Goal: Complete application form

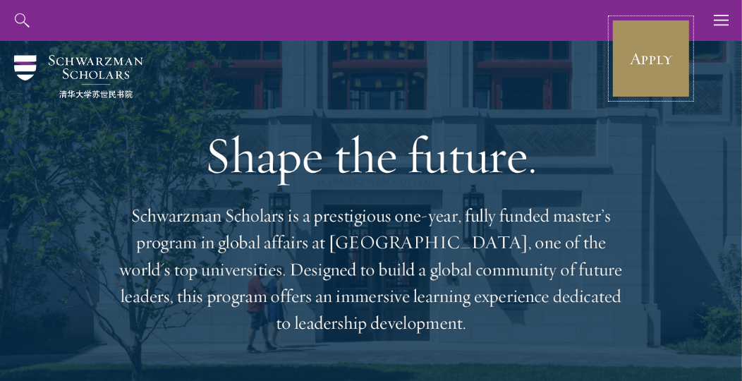
click at [626, 56] on link "Apply" at bounding box center [651, 58] width 79 height 79
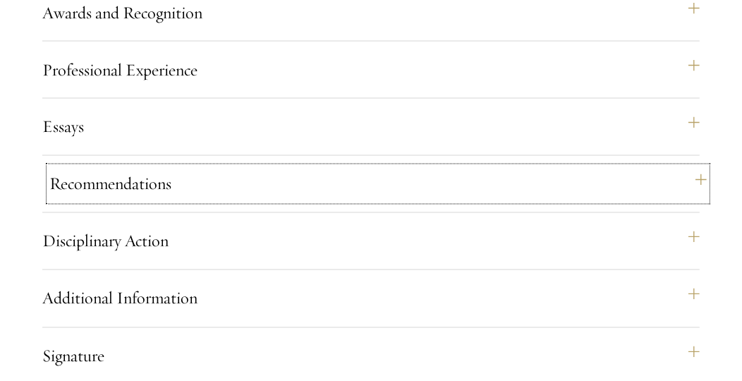
click at [240, 201] on button "Recommendations" at bounding box center [378, 184] width 658 height 34
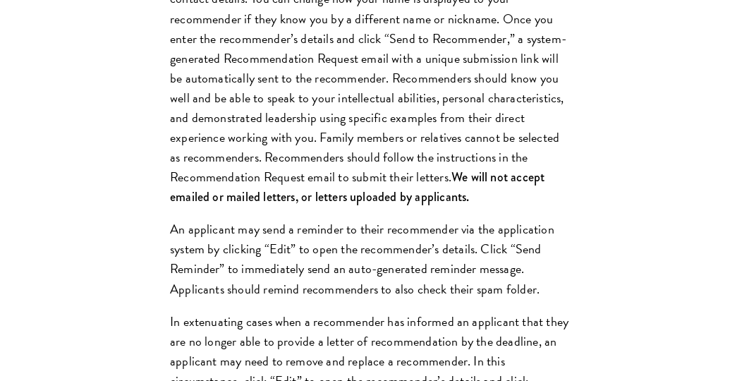
scroll to position [1853, 0]
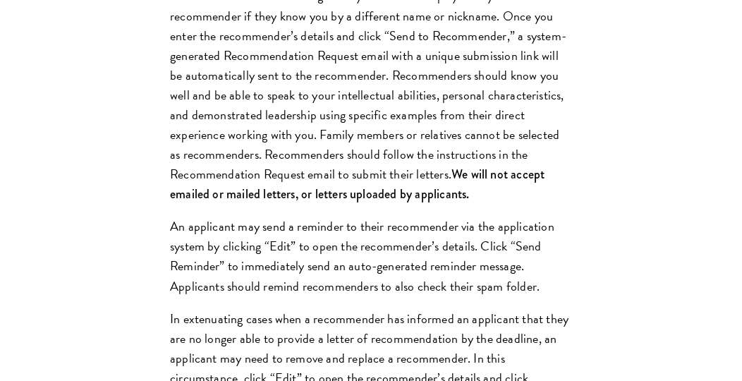
click at [312, 169] on p "Register three recommenders by providing their names, professional titles, and …" at bounding box center [371, 85] width 402 height 238
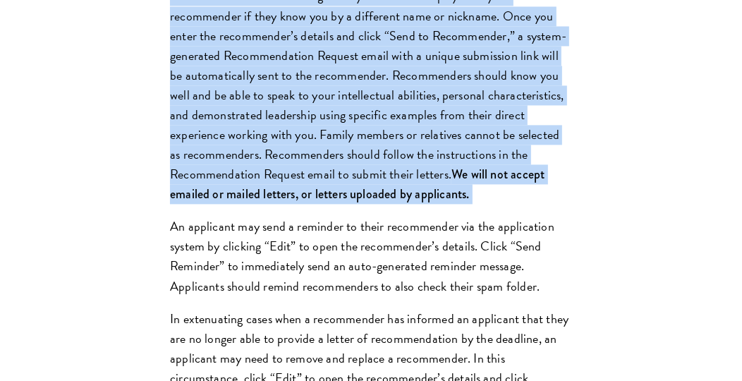
click at [312, 169] on p "Register three recommenders by providing their names, professional titles, and …" at bounding box center [371, 85] width 402 height 238
click at [305, 185] on p "Register three recommenders by providing their names, professional titles, and …" at bounding box center [371, 85] width 402 height 238
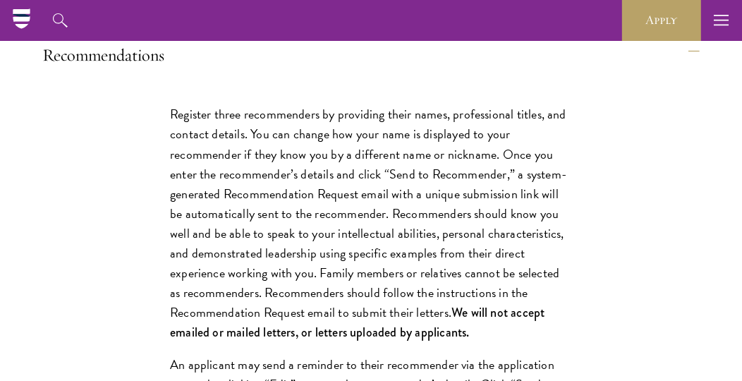
scroll to position [1709, 0]
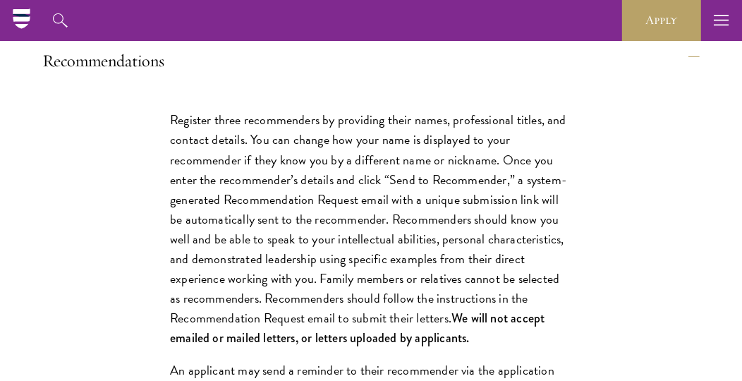
click at [305, 185] on p "Register three recommenders by providing their names, professional titles, and …" at bounding box center [371, 229] width 402 height 238
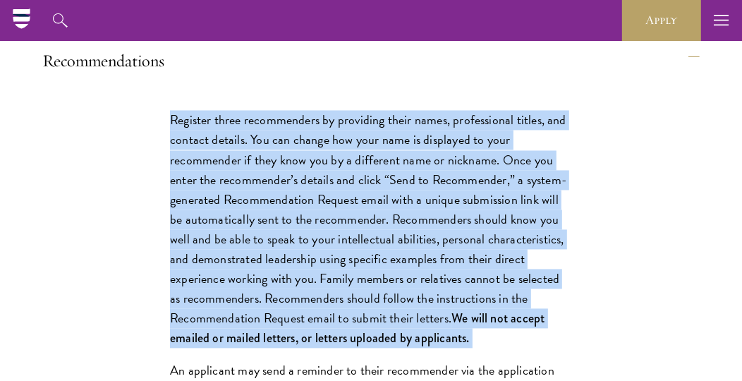
click at [305, 185] on p "Register three recommenders by providing their names, professional titles, and …" at bounding box center [371, 229] width 402 height 238
click at [275, 198] on p "Register three recommenders by providing their names, professional titles, and …" at bounding box center [371, 229] width 402 height 238
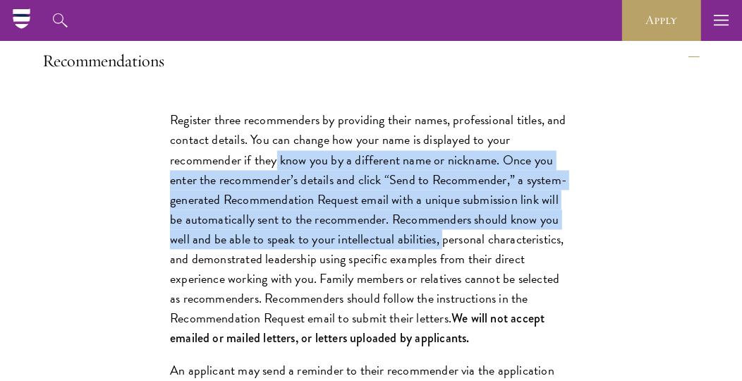
drag, startPoint x: 275, startPoint y: 198, endPoint x: 416, endPoint y: 280, distance: 162.5
click at [416, 280] on p "Register three recommenders by providing their names, professional titles, and …" at bounding box center [371, 229] width 402 height 238
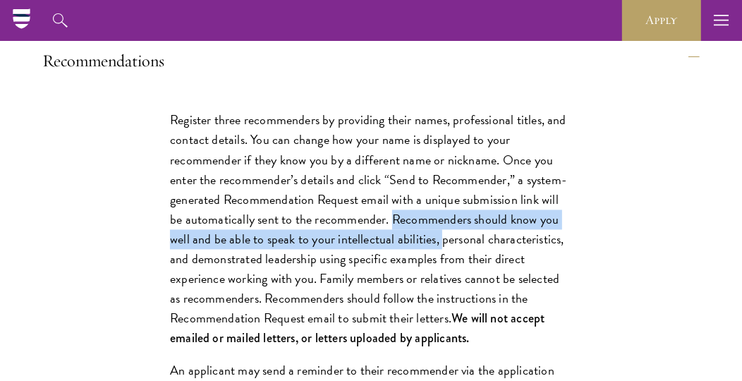
drag, startPoint x: 416, startPoint y: 280, endPoint x: 389, endPoint y: 270, distance: 27.9
click at [389, 270] on p "Register three recommenders by providing their names, professional titles, and …" at bounding box center [371, 229] width 402 height 238
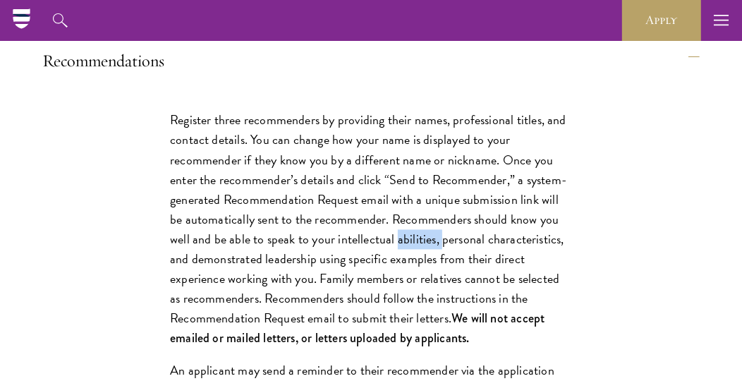
click at [389, 270] on p "Register three recommenders by providing their names, professional titles, and …" at bounding box center [371, 229] width 402 height 238
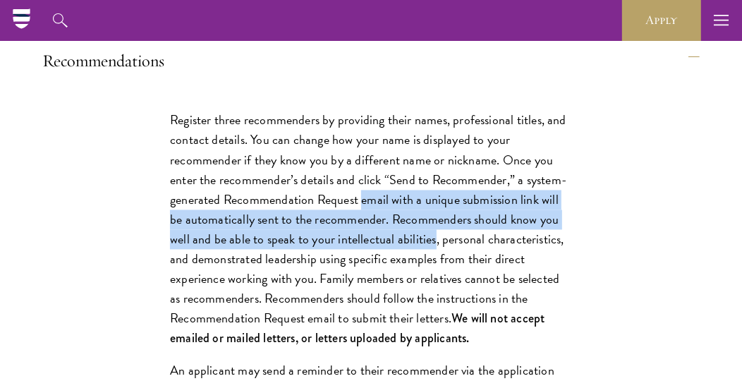
drag, startPoint x: 389, startPoint y: 270, endPoint x: 361, endPoint y: 236, distance: 44.1
click at [361, 236] on p "Register three recommenders by providing their names, professional titles, and …" at bounding box center [371, 229] width 402 height 238
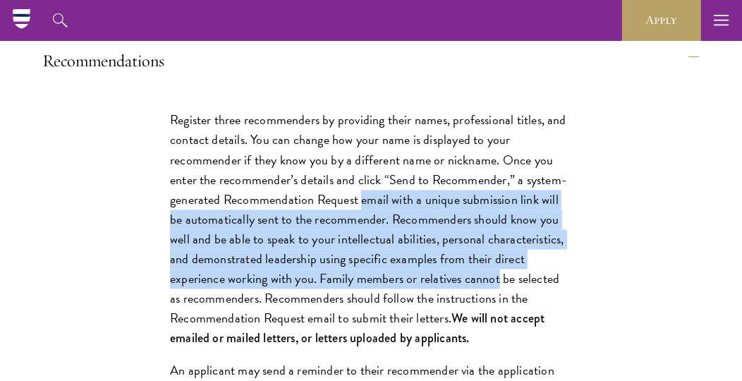
drag, startPoint x: 361, startPoint y: 236, endPoint x: 418, endPoint y: 312, distance: 94.7
click at [418, 312] on p "Register three recommenders by providing their names, professional titles, and …" at bounding box center [371, 229] width 402 height 238
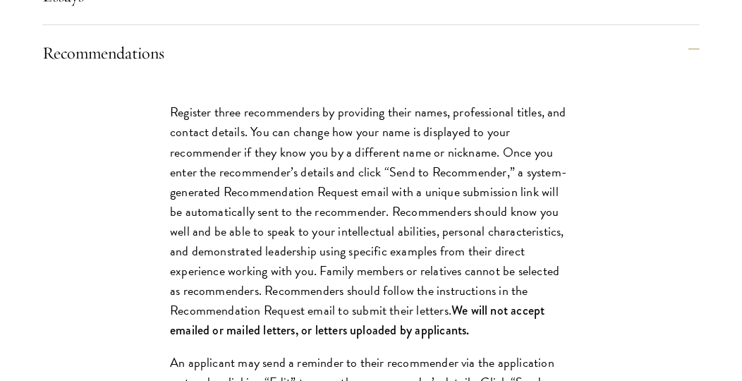
scroll to position [1718, 0]
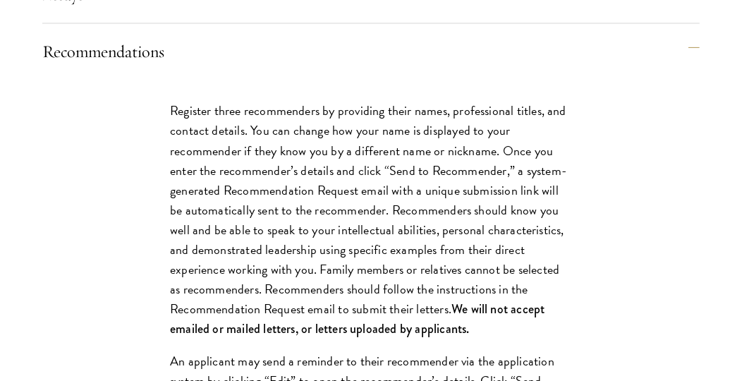
click at [329, 159] on p "Register three recommenders by providing their names, professional titles, and …" at bounding box center [371, 220] width 402 height 238
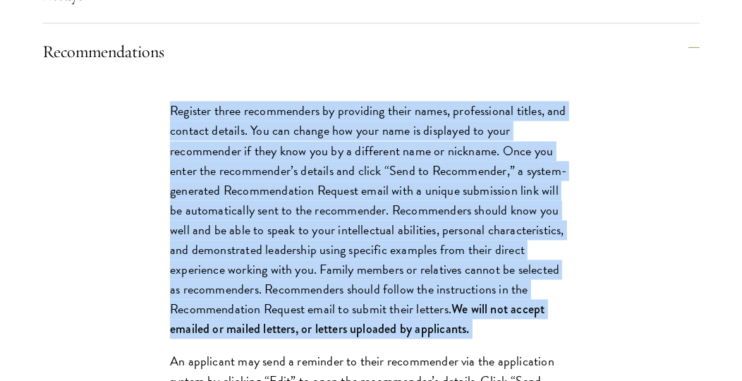
click at [329, 159] on p "Register three recommenders by providing their names, professional titles, and …" at bounding box center [371, 220] width 402 height 238
click at [295, 167] on p "Register three recommenders by providing their names, professional titles, and …" at bounding box center [371, 220] width 402 height 238
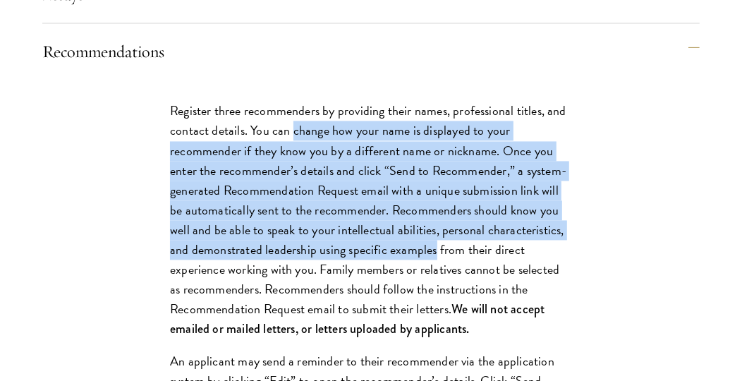
drag, startPoint x: 295, startPoint y: 167, endPoint x: 391, endPoint y: 284, distance: 151.9
click at [391, 284] on p "Register three recommenders by providing their names, professional titles, and …" at bounding box center [371, 220] width 402 height 238
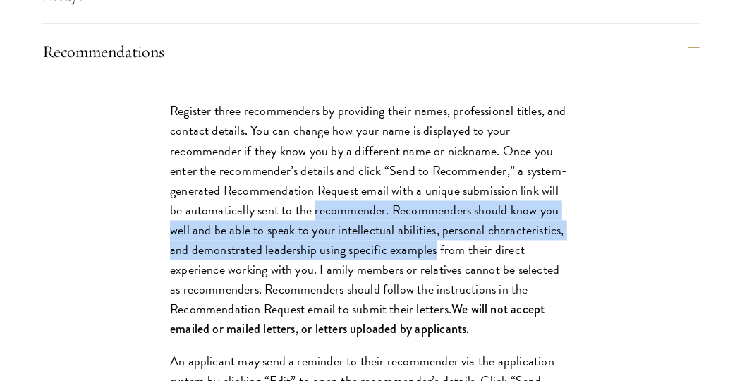
drag, startPoint x: 391, startPoint y: 284, endPoint x: 361, endPoint y: 241, distance: 52.7
click at [361, 241] on p "Register three recommenders by providing their names, professional titles, and …" at bounding box center [371, 220] width 402 height 238
click at [361, 242] on p "Register three recommenders by providing their names, professional titles, and …" at bounding box center [371, 220] width 402 height 238
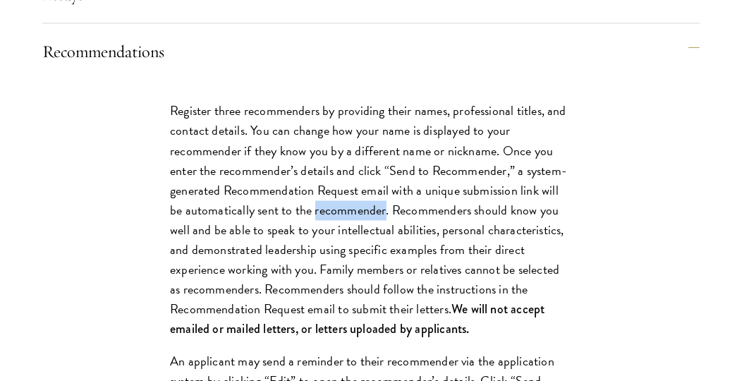
drag, startPoint x: 361, startPoint y: 242, endPoint x: 320, endPoint y: 201, distance: 57.4
click at [320, 201] on p "Register three recommenders by providing their names, professional titles, and …" at bounding box center [371, 220] width 402 height 238
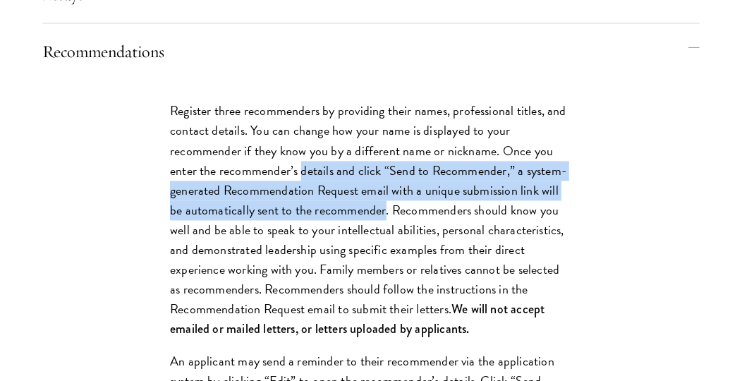
click at [320, 201] on p "Register three recommenders by providing their names, professional titles, and …" at bounding box center [371, 220] width 402 height 238
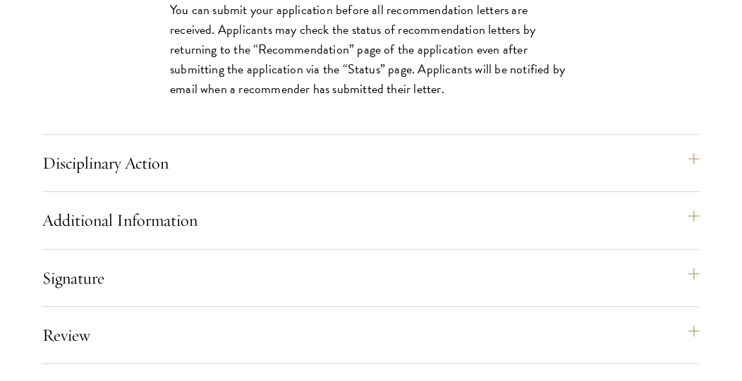
scroll to position [2592, 0]
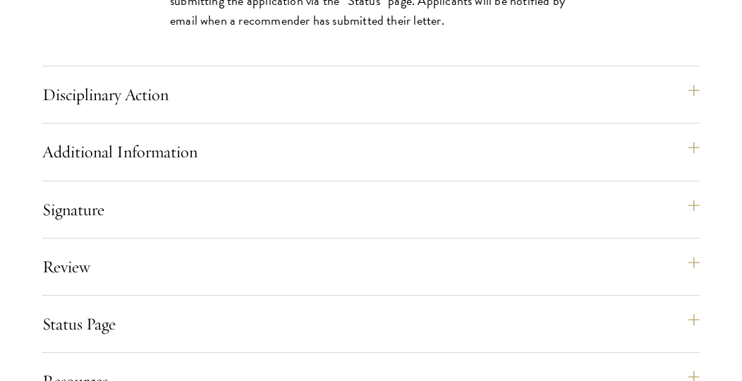
click at [292, 123] on div "Disciplinary Action Answer all four questions. Indicate any academic or crimina…" at bounding box center [371, 101] width 658 height 46
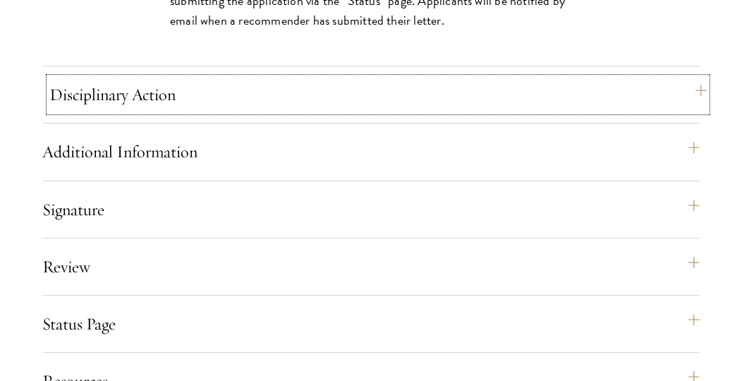
click at [301, 111] on button "Disciplinary Action" at bounding box center [378, 95] width 658 height 34
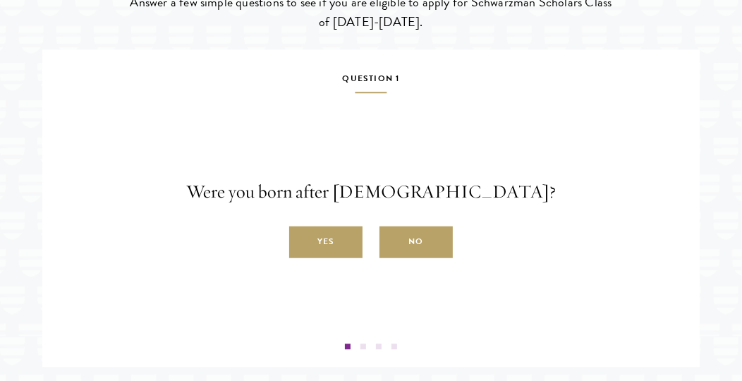
scroll to position [2383, 0]
click at [355, 205] on p "Were you born after [DEMOGRAPHIC_DATA]?" at bounding box center [371, 191] width 636 height 27
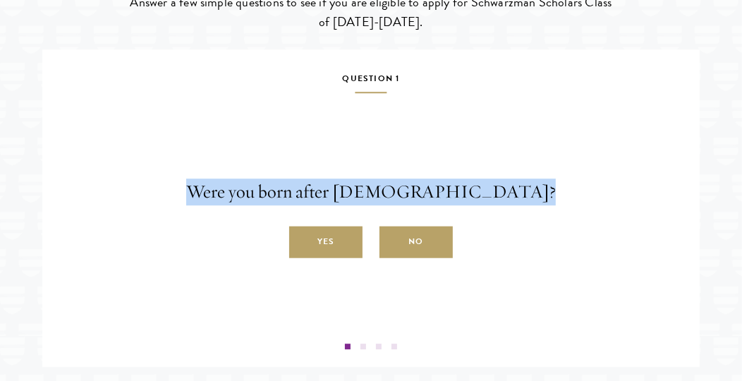
click at [370, 205] on p "Were you born after [DEMOGRAPHIC_DATA]?" at bounding box center [371, 191] width 636 height 27
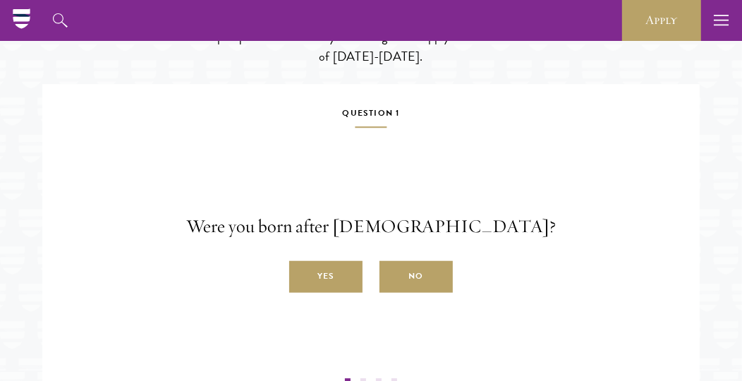
scroll to position [2393, 0]
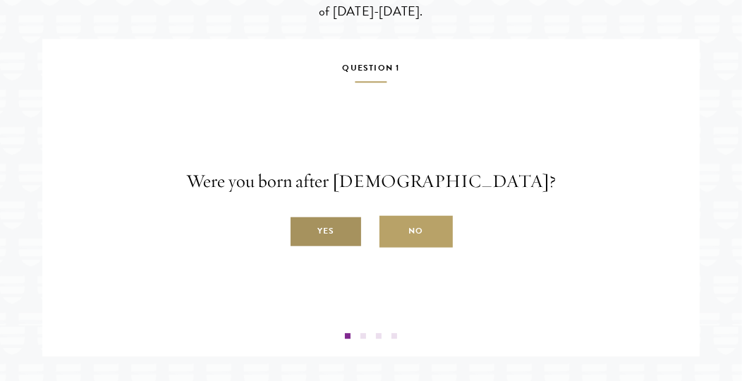
click at [306, 248] on label "Yes" at bounding box center [325, 232] width 73 height 32
click at [302, 230] on input "Yes" at bounding box center [295, 223] width 13 height 13
radio input "true"
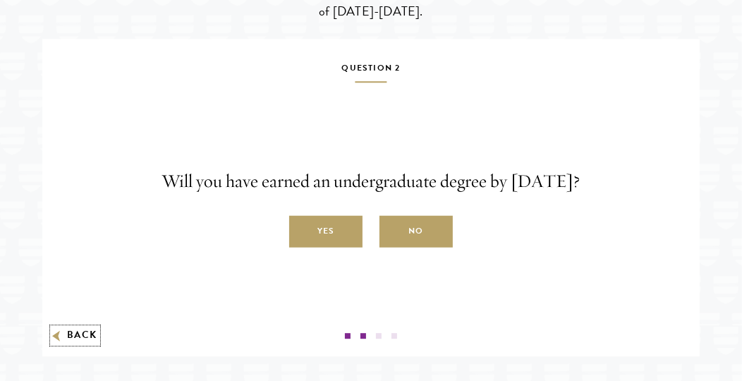
click at [68, 343] on button "Back" at bounding box center [75, 335] width 44 height 15
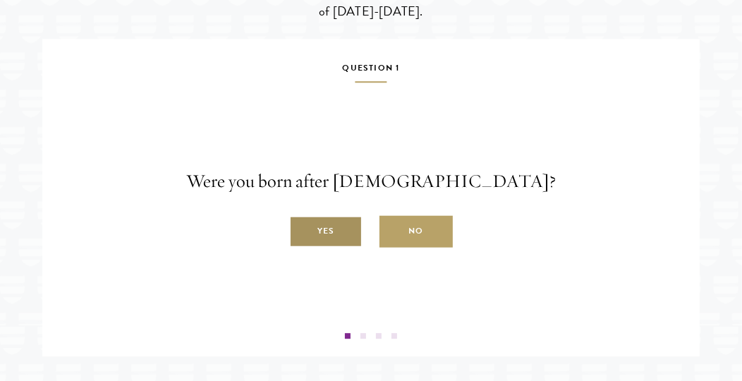
click at [329, 248] on label "Yes" at bounding box center [325, 232] width 73 height 32
click at [302, 230] on input "Yes" at bounding box center [295, 223] width 13 height 13
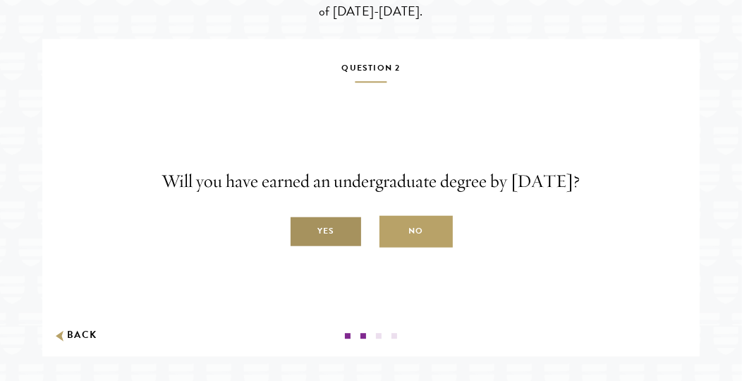
click at [337, 248] on label "Yes" at bounding box center [325, 232] width 73 height 32
click at [302, 230] on input "Yes" at bounding box center [295, 223] width 13 height 13
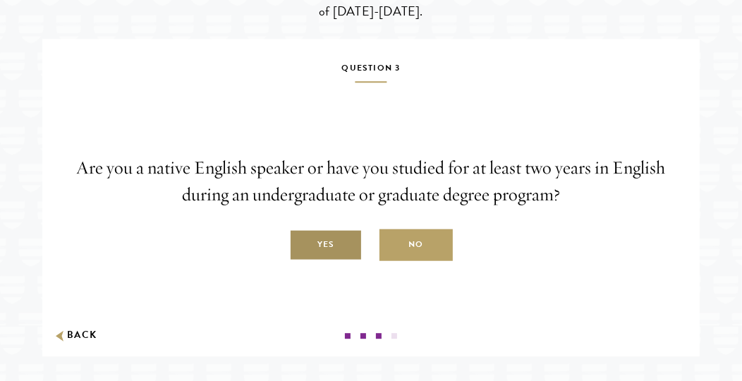
click at [336, 261] on label "Yes" at bounding box center [325, 245] width 73 height 32
click at [302, 243] on input "Yes" at bounding box center [295, 237] width 13 height 13
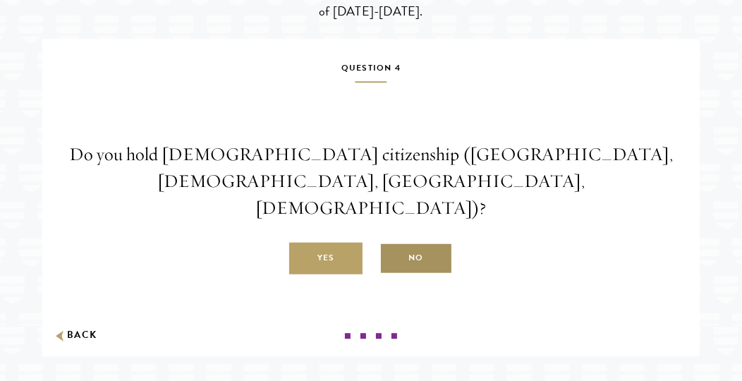
click at [393, 273] on label "No" at bounding box center [416, 259] width 73 height 32
click at [392, 257] on input "No" at bounding box center [386, 250] width 13 height 13
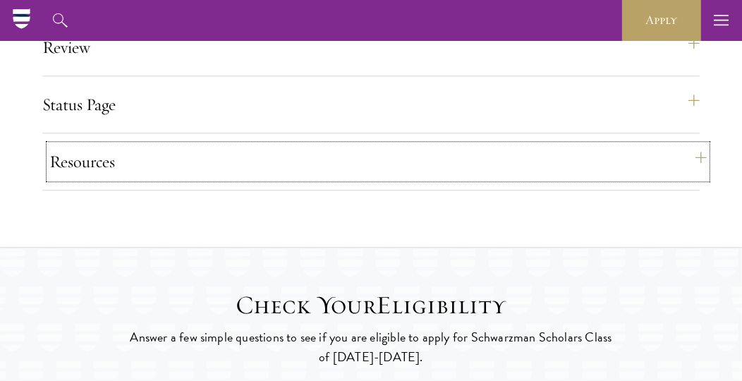
click at [355, 178] on button "Resources" at bounding box center [378, 162] width 658 height 34
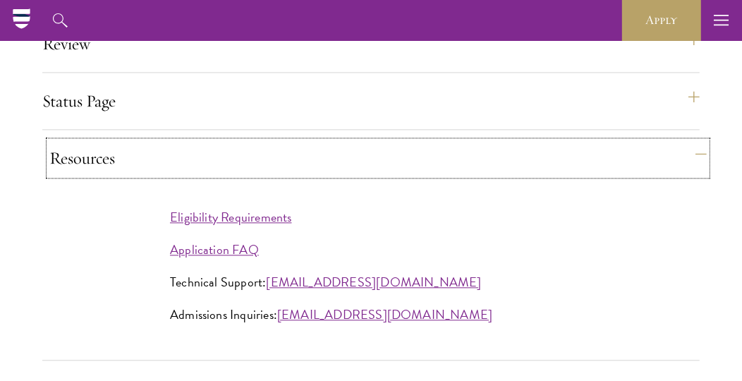
scroll to position [1951, 0]
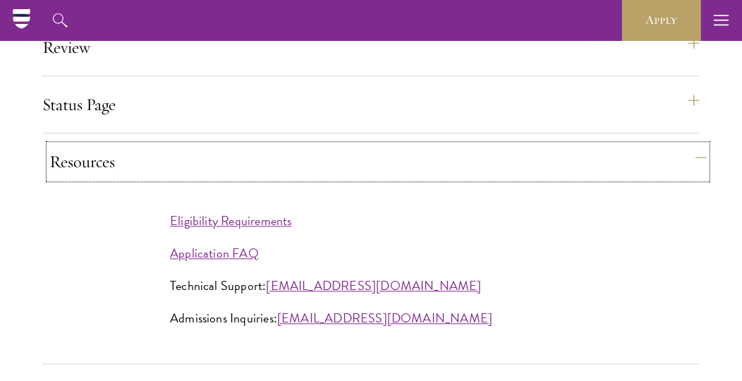
click at [368, 178] on button "Resources" at bounding box center [378, 162] width 658 height 34
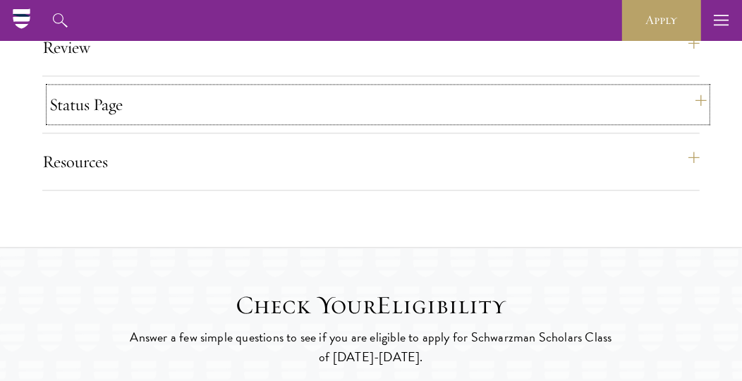
click at [346, 121] on button "Status Page" at bounding box center [378, 104] width 658 height 34
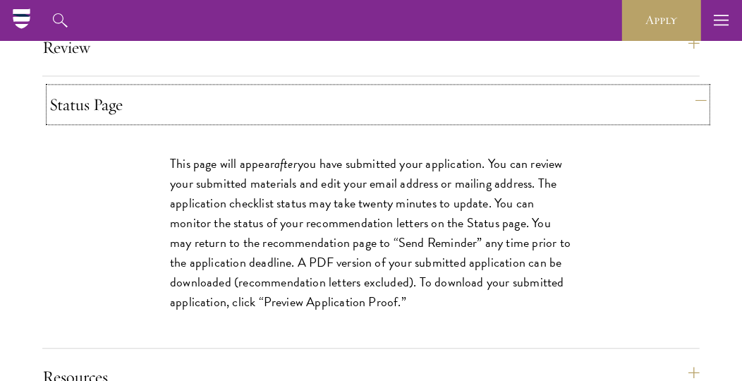
click at [356, 121] on button "Status Page" at bounding box center [378, 104] width 658 height 34
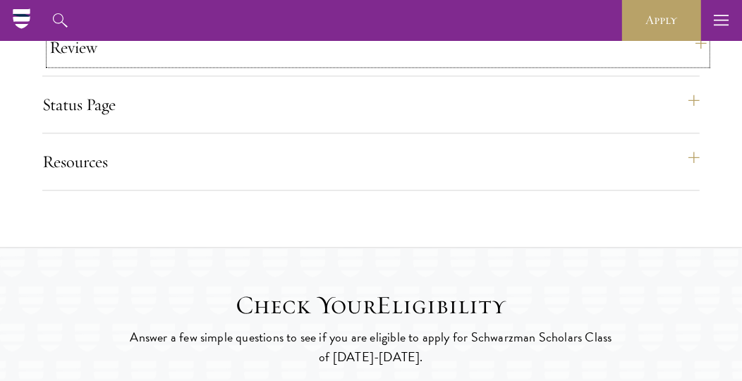
click at [329, 64] on button "Review" at bounding box center [378, 47] width 658 height 34
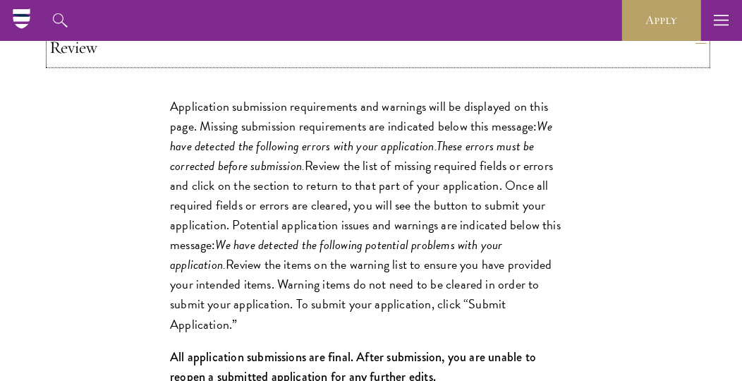
click at [349, 64] on button "Review" at bounding box center [378, 47] width 658 height 34
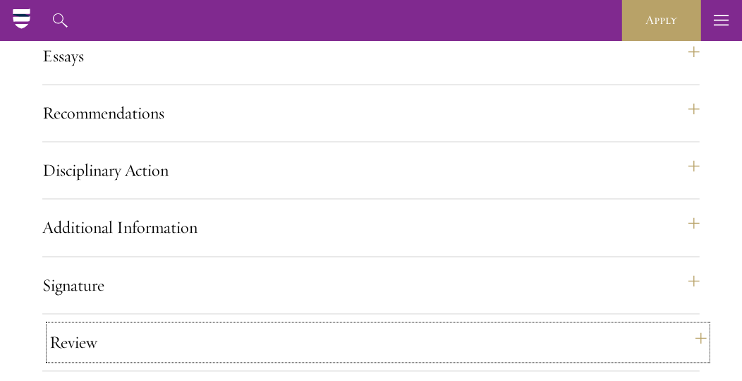
scroll to position [1657, 0]
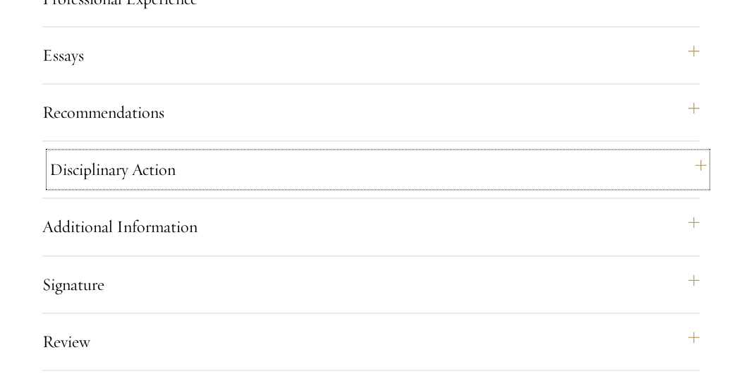
click at [361, 187] on button "Disciplinary Action" at bounding box center [378, 170] width 658 height 34
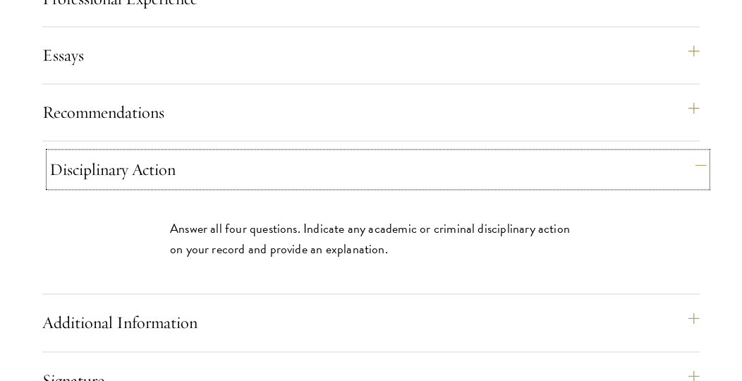
click at [389, 187] on button "Disciplinary Action" at bounding box center [378, 170] width 658 height 34
